Goal: Task Accomplishment & Management: Use online tool/utility

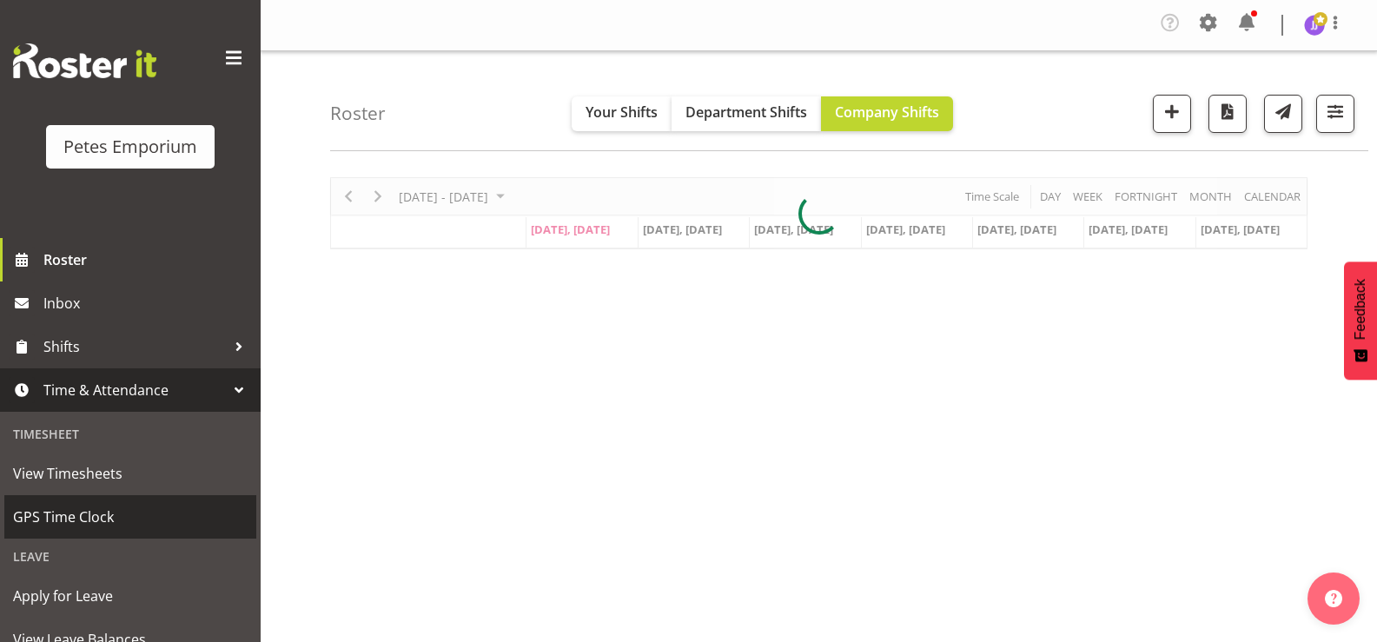
click at [114, 517] on span "GPS Time Clock" at bounding box center [130, 517] width 234 height 26
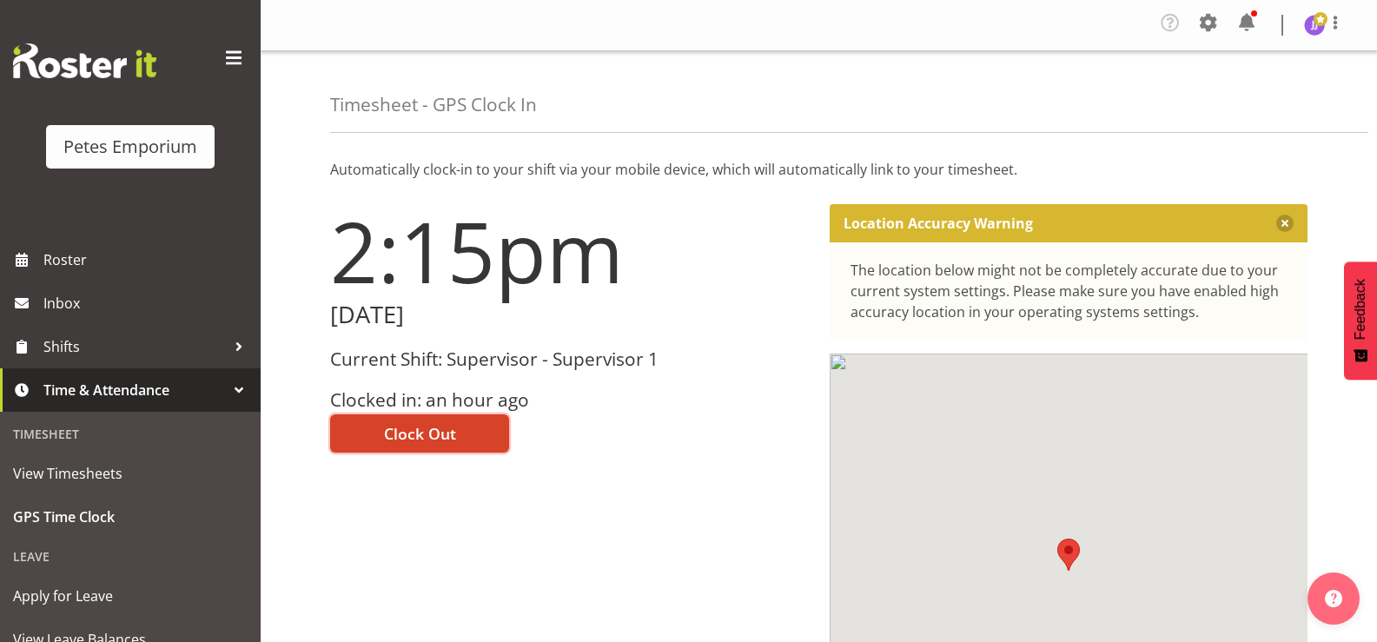
click at [392, 419] on button "Clock Out" at bounding box center [419, 433] width 179 height 38
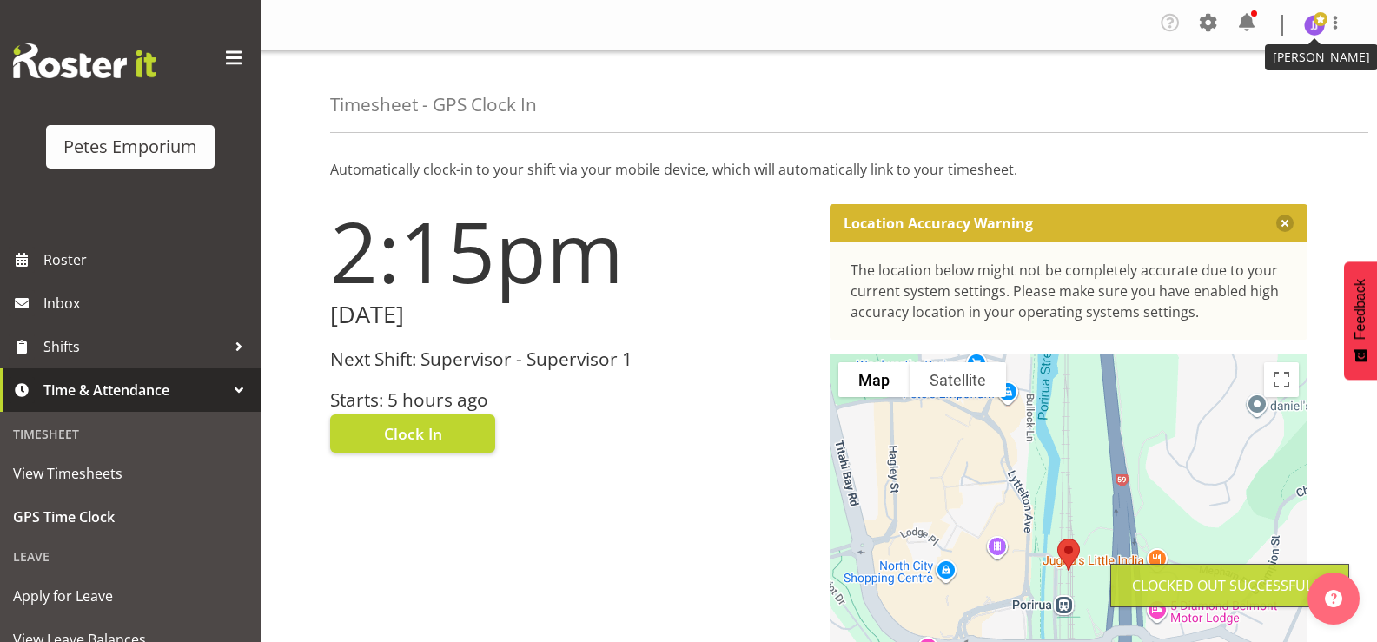
click at [1312, 24] on img at bounding box center [1314, 25] width 21 height 21
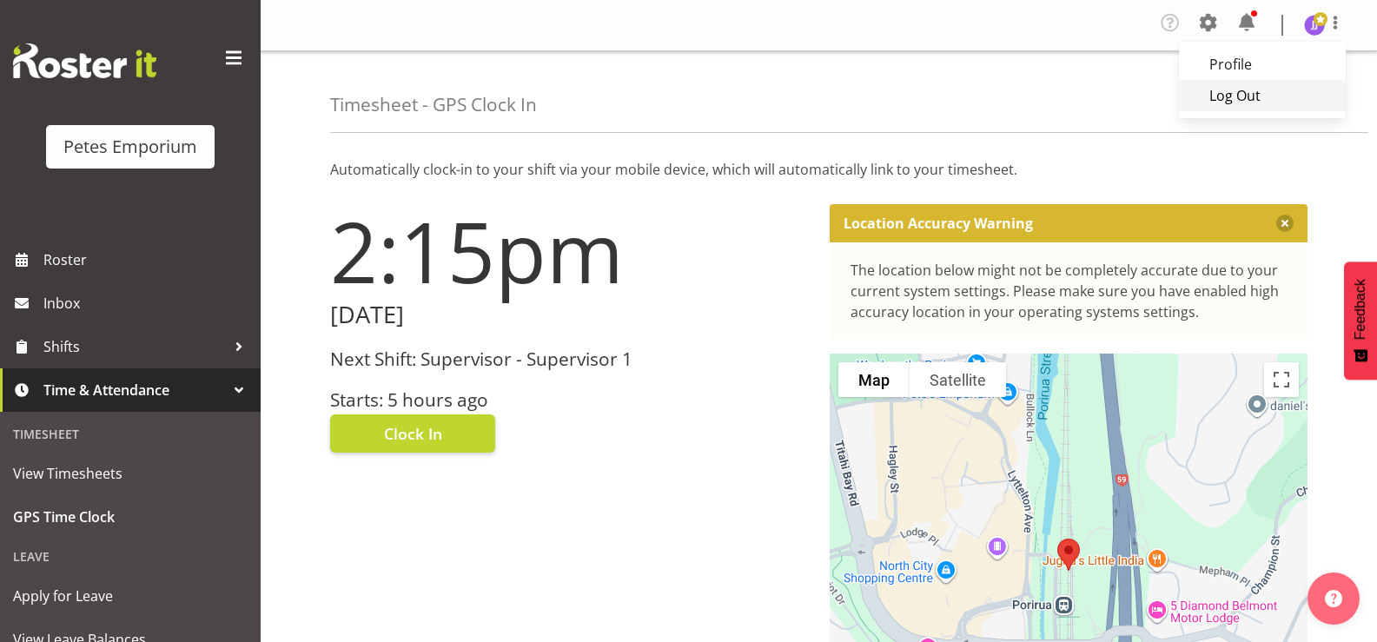
click at [1258, 96] on link "Log Out" at bounding box center [1261, 95] width 167 height 31
